Goal: Find specific page/section: Find specific page/section

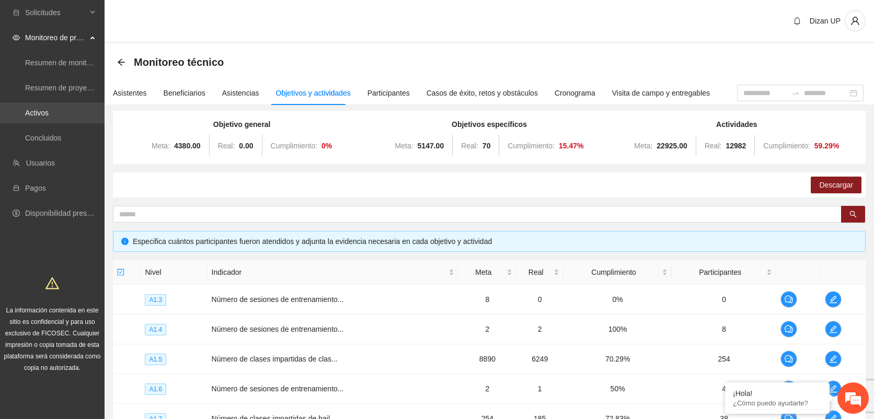
click at [47, 110] on link "Activos" at bounding box center [37, 113] width 24 height 8
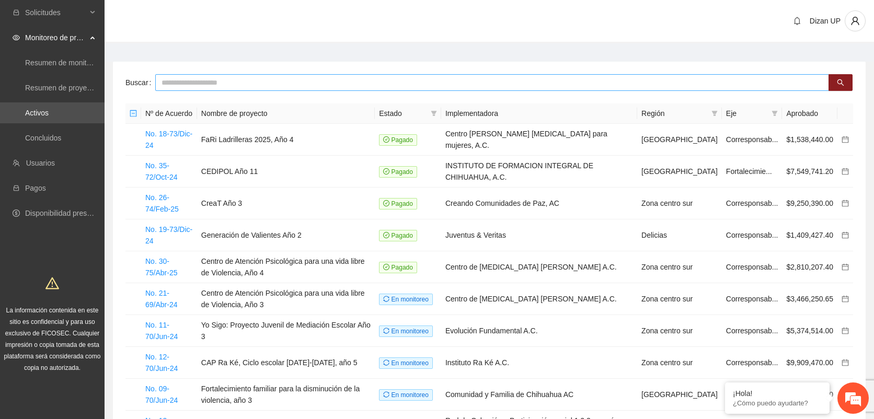
click at [213, 88] on input "text" at bounding box center [492, 82] width 674 height 17
type input "*****"
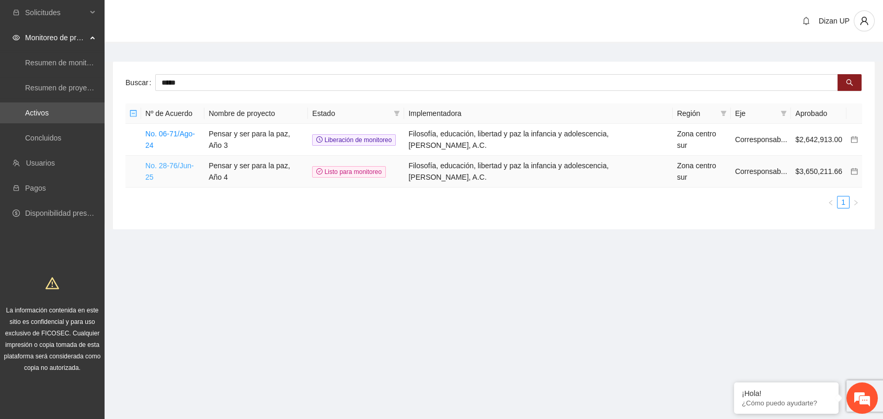
click at [172, 162] on link "No. 28-76/Jun-25" at bounding box center [169, 172] width 49 height 20
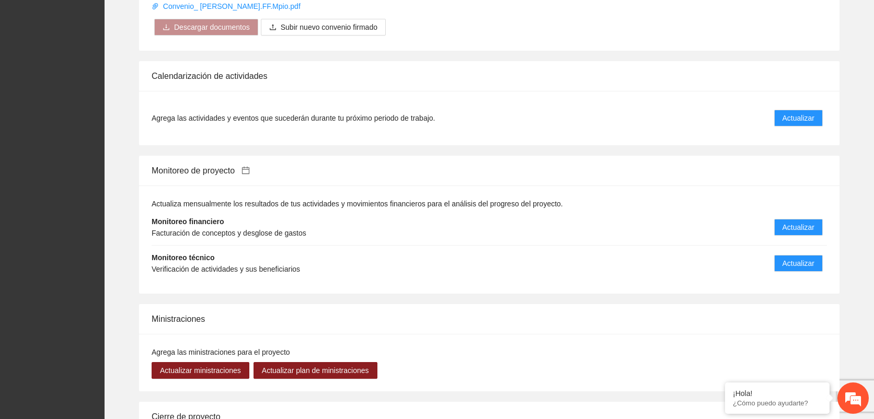
scroll to position [1013, 0]
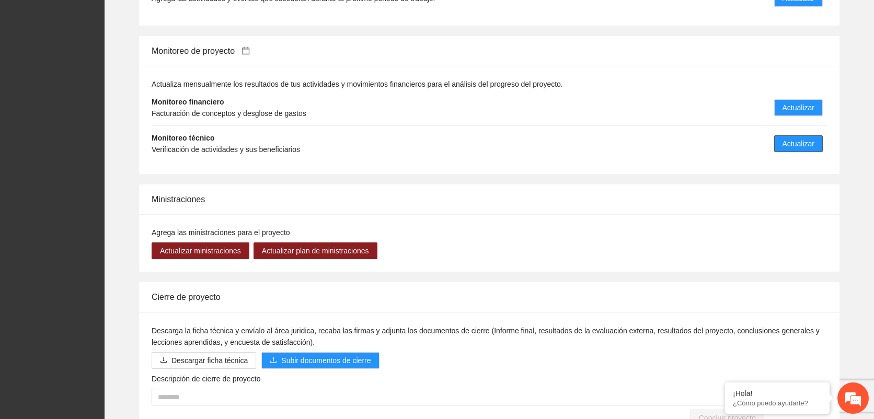
click at [802, 139] on span "Actualizar" at bounding box center [799, 144] width 32 height 12
